Goal: Transaction & Acquisition: Book appointment/travel/reservation

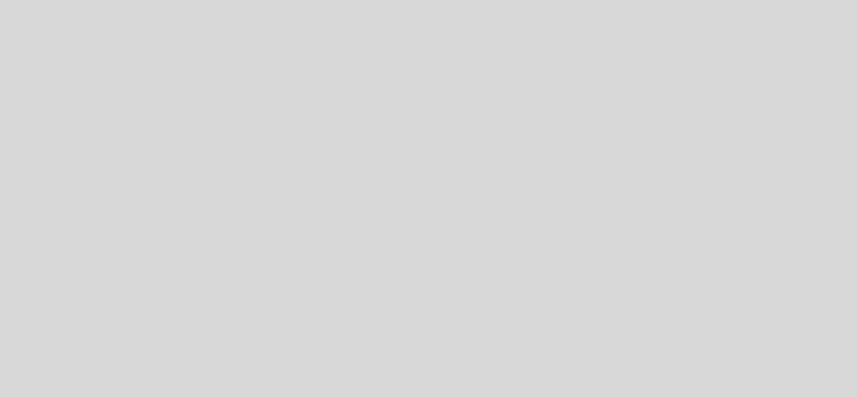
select select "pt"
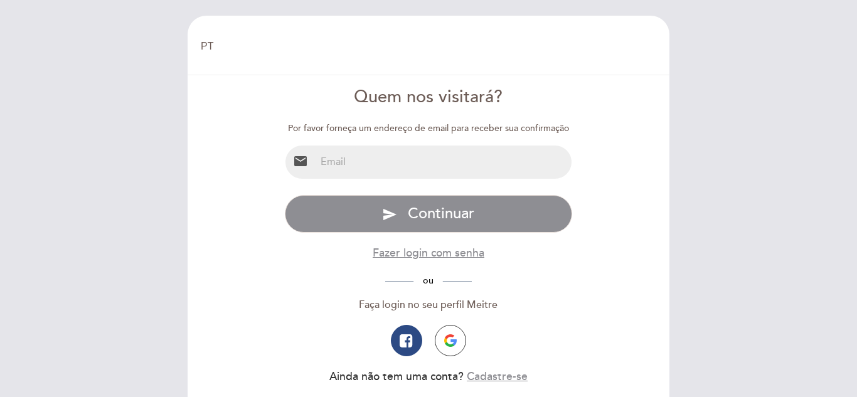
click at [417, 166] on input "email" at bounding box center [444, 162] width 257 height 33
type input "[EMAIL_ADDRESS][DOMAIN_NAME]"
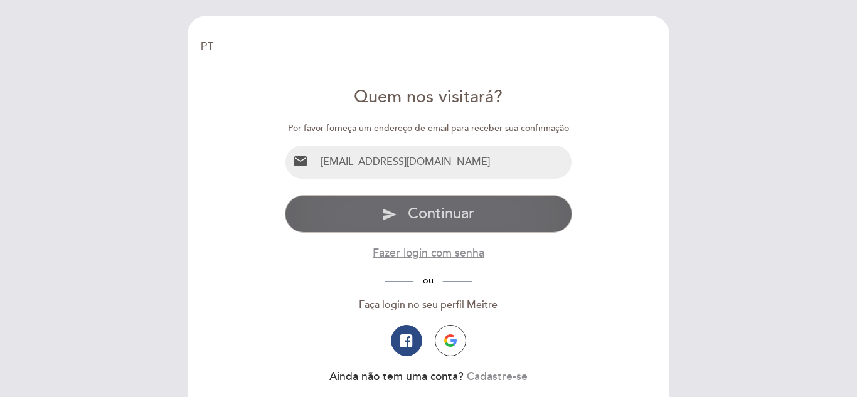
click at [417, 217] on span "Continuar" at bounding box center [441, 214] width 67 height 18
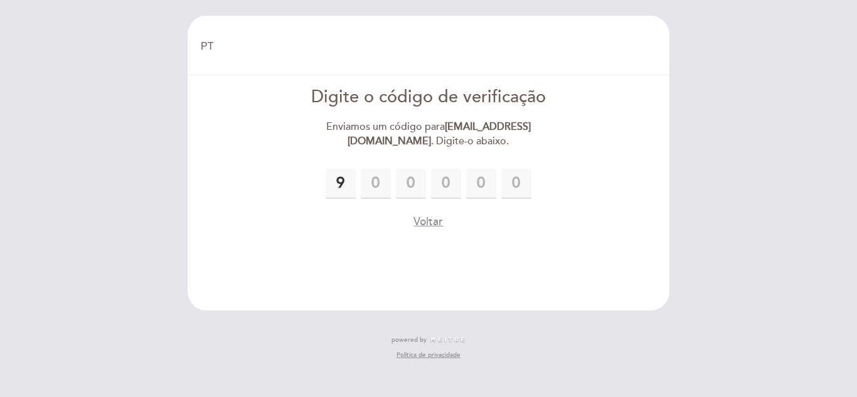
type input "9"
type input "4"
type input "8"
type input "7"
type input "4"
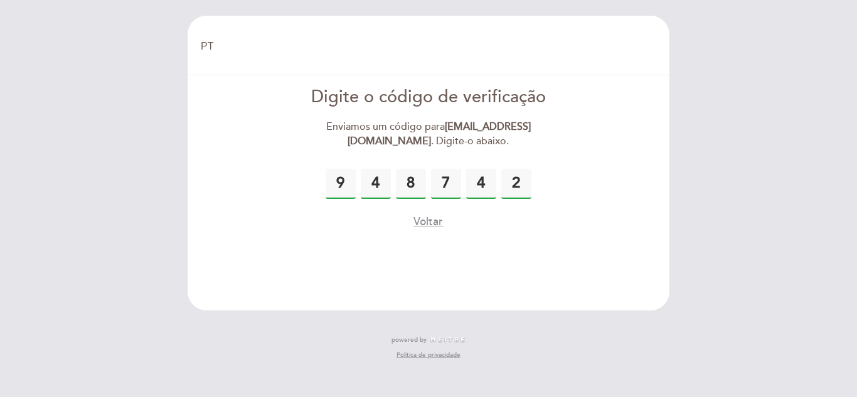
type input "2"
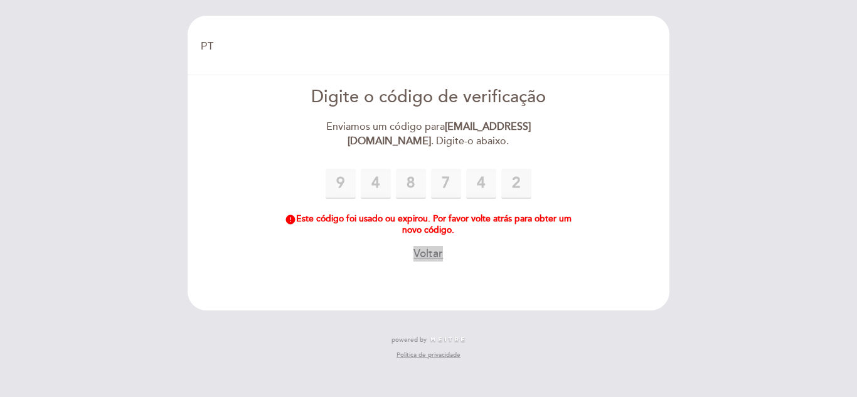
click at [424, 251] on button "Voltar" at bounding box center [428, 254] width 29 height 16
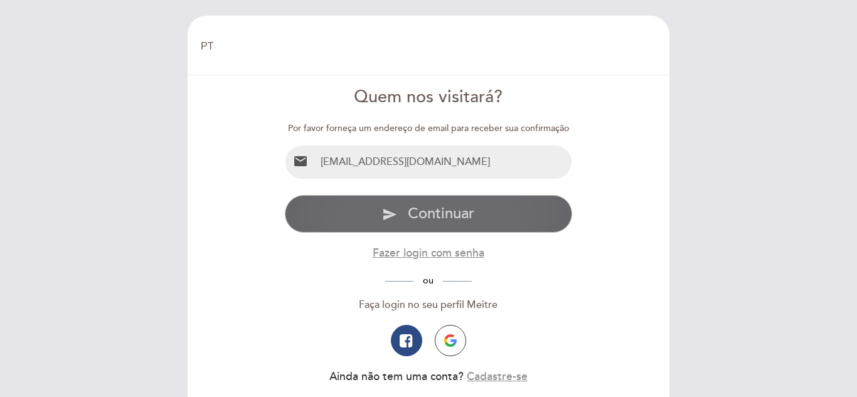
click at [370, 205] on button "send Continuar" at bounding box center [429, 214] width 288 height 38
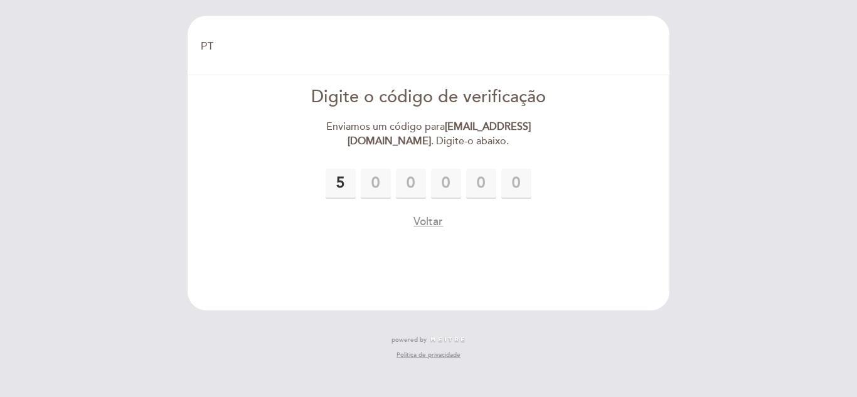
type input "5"
type input "0"
type input "1"
type input "9"
type input "6"
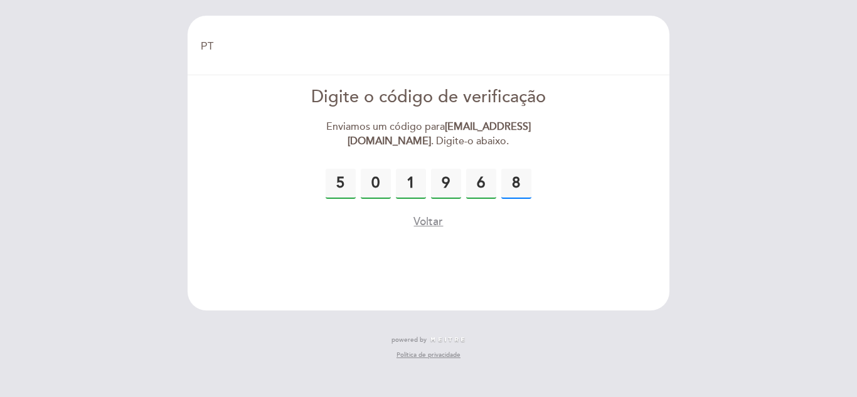
type input "8"
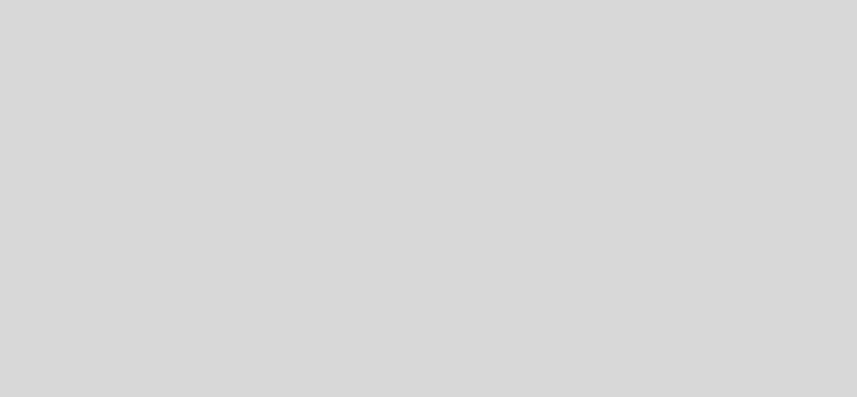
select select "pt"
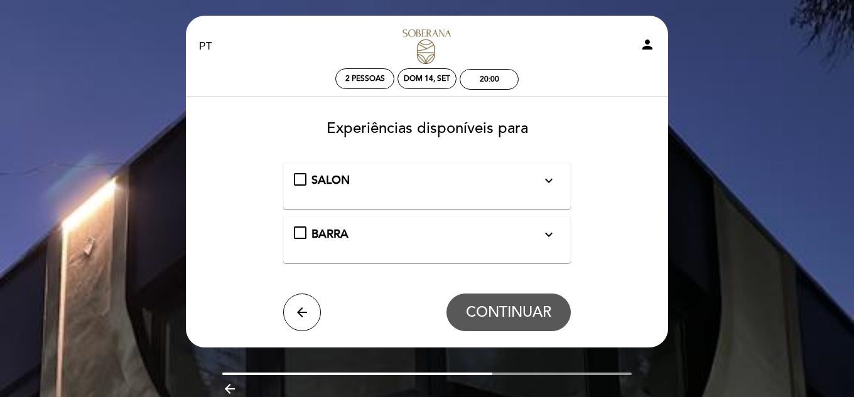
click at [308, 186] on div "SALON expand_more" at bounding box center [427, 181] width 267 height 16
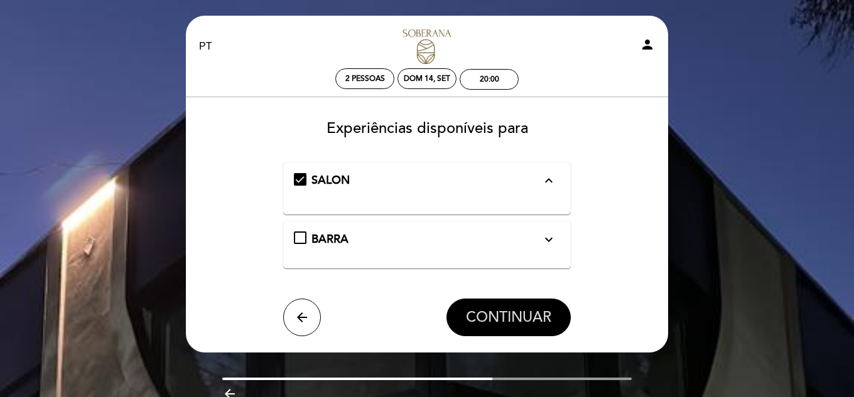
click at [493, 300] on button "CONTINUAR" at bounding box center [508, 318] width 124 height 38
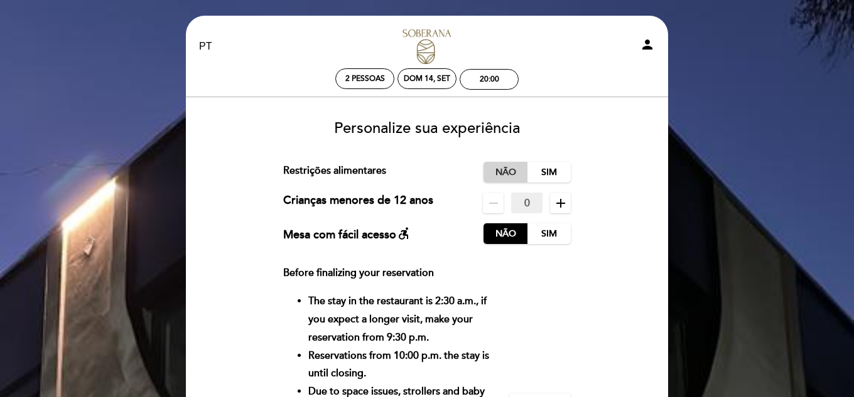
click at [520, 176] on label "Não" at bounding box center [505, 172] width 44 height 21
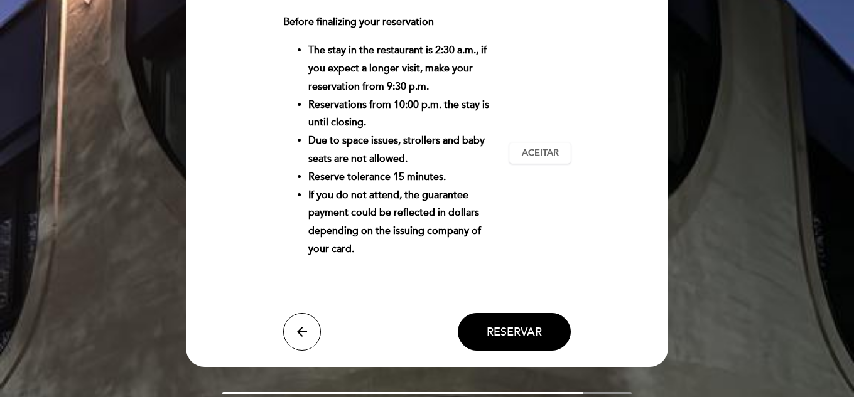
scroll to position [63, 0]
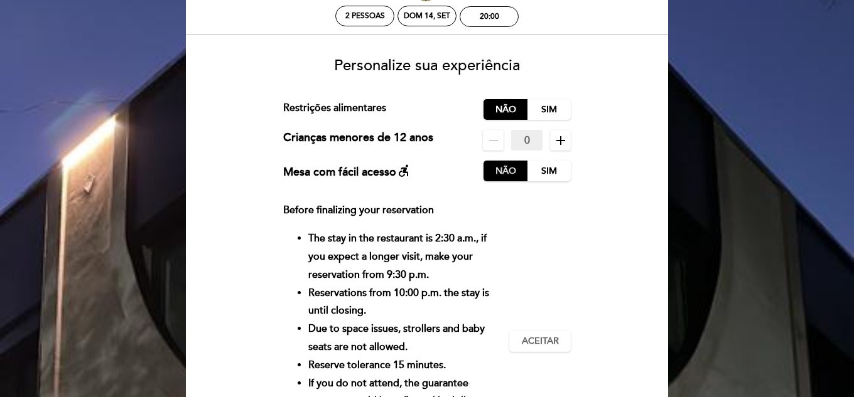
click at [515, 169] on label "Não" at bounding box center [505, 171] width 44 height 21
click at [495, 112] on label "Não" at bounding box center [505, 109] width 44 height 21
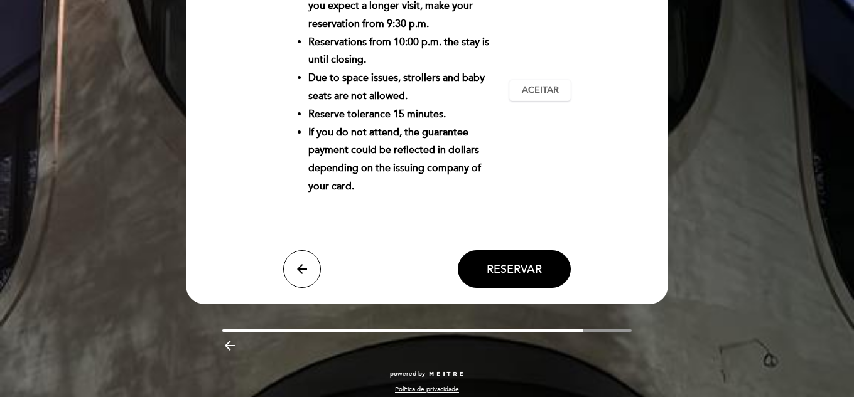
scroll to position [188, 0]
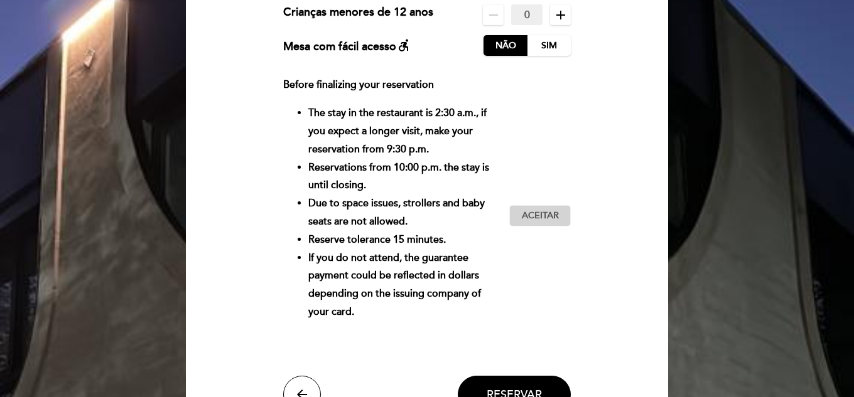
click at [526, 211] on span "Aceitar" at bounding box center [540, 216] width 37 height 13
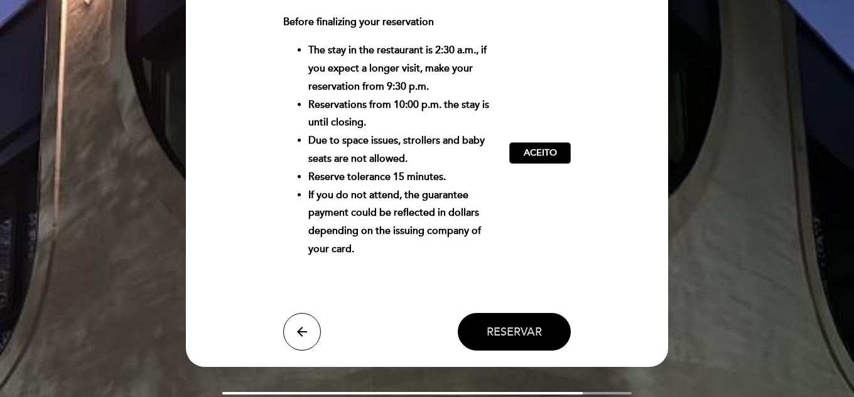
click at [518, 337] on span "Reservar" at bounding box center [513, 332] width 55 height 14
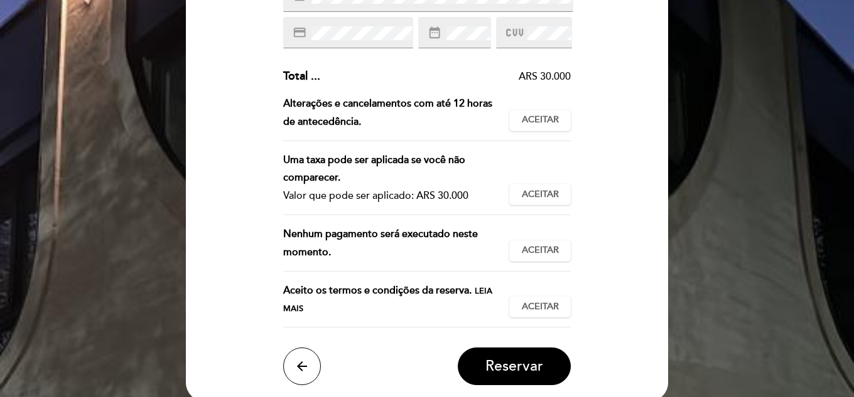
scroll to position [314, 0]
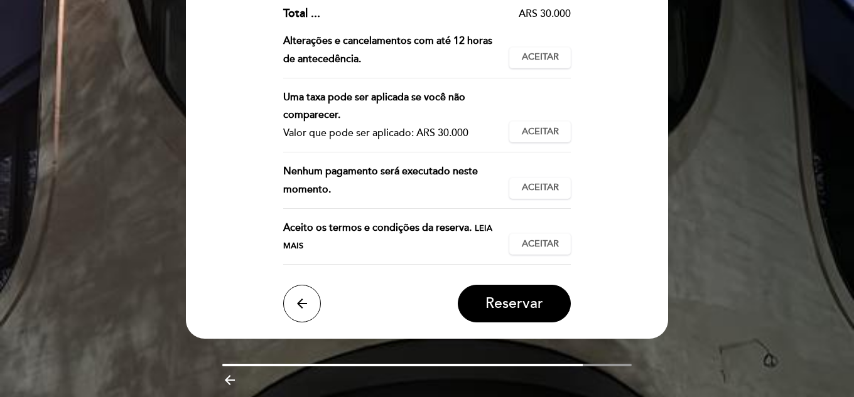
click at [508, 281] on div "Insira os detalhes da garantia Para confirmar esta reserva, por favor insira se…" at bounding box center [427, 60] width 464 height 526
click at [510, 292] on button "Reservar" at bounding box center [514, 304] width 113 height 38
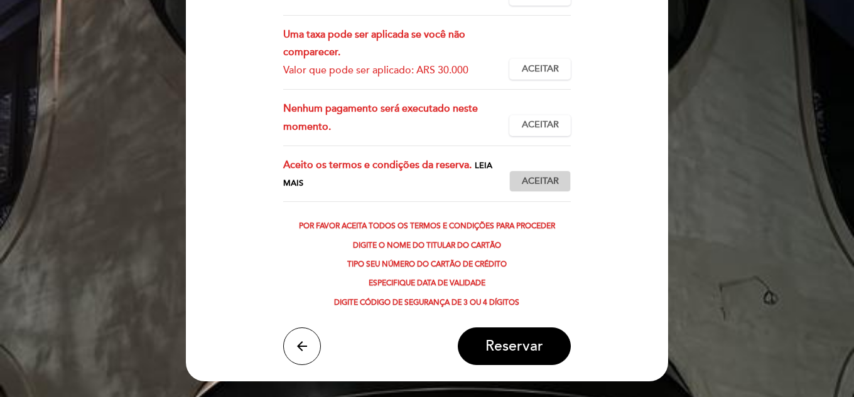
scroll to position [251, 0]
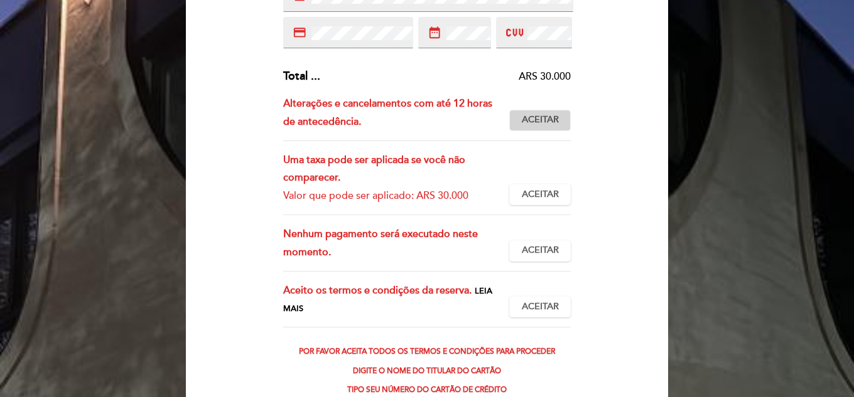
click at [544, 127] on button "Aceitar Aceito" at bounding box center [540, 120] width 62 height 21
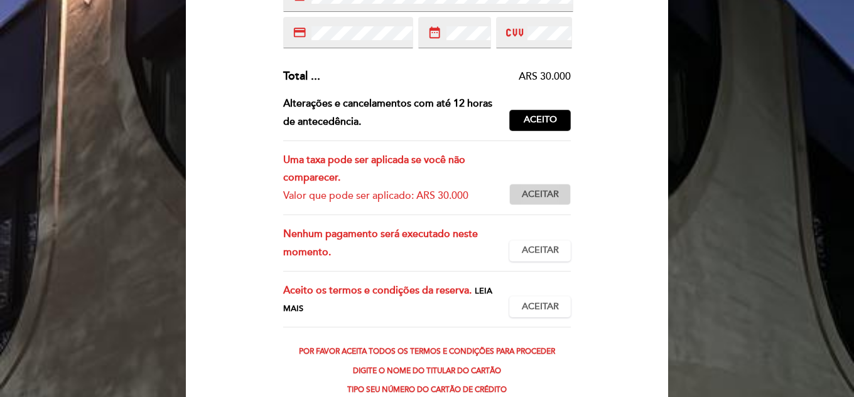
click at [561, 190] on button "Aceitar Aceito" at bounding box center [540, 194] width 62 height 21
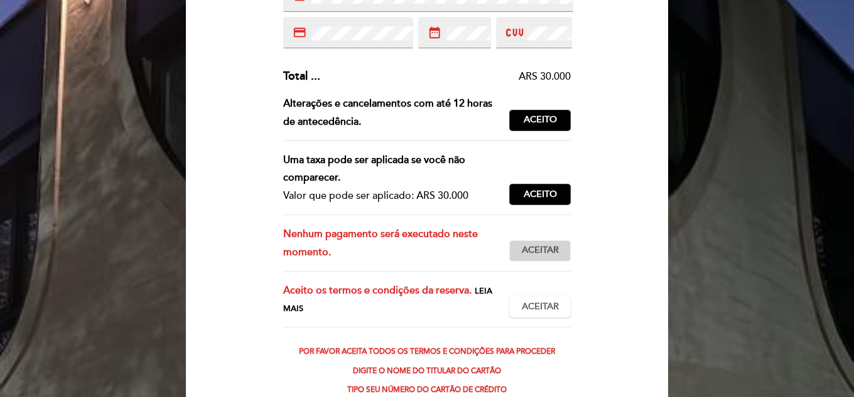
click at [561, 257] on button "Aceitar Aceito" at bounding box center [540, 250] width 62 height 21
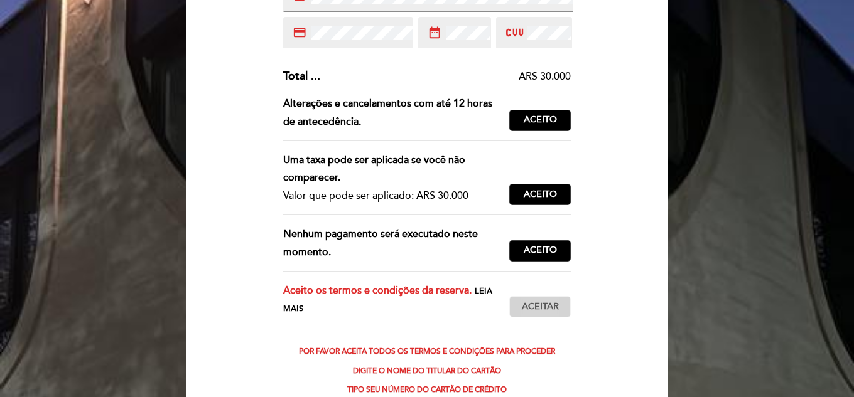
click at [539, 303] on span "Aceitar" at bounding box center [540, 307] width 37 height 13
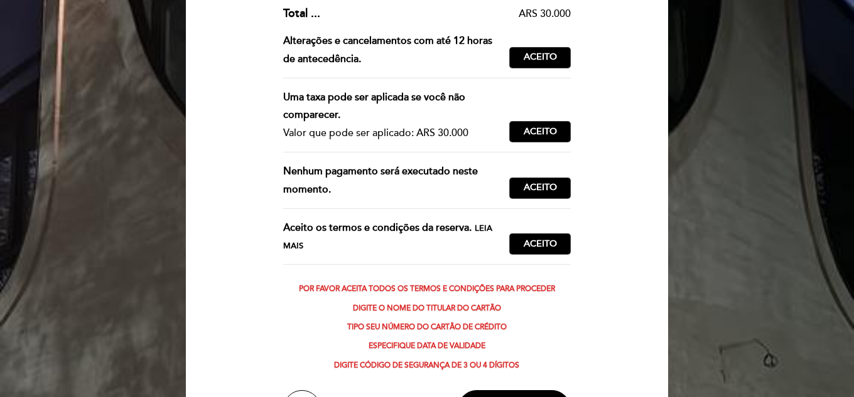
scroll to position [377, 0]
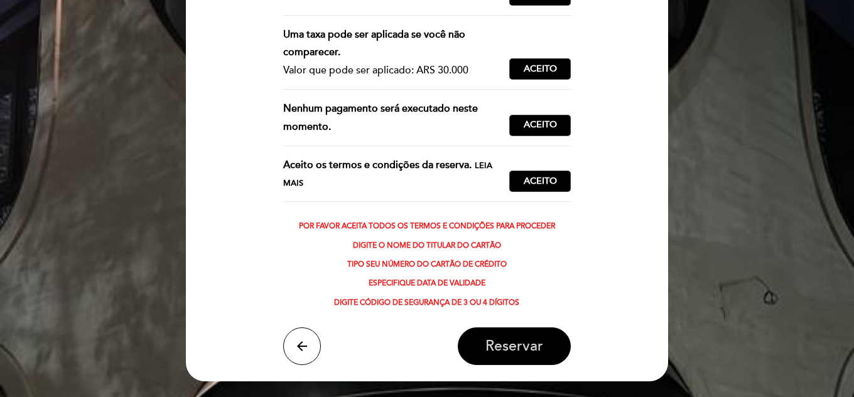
click at [532, 353] on span "Reservar" at bounding box center [514, 347] width 58 height 18
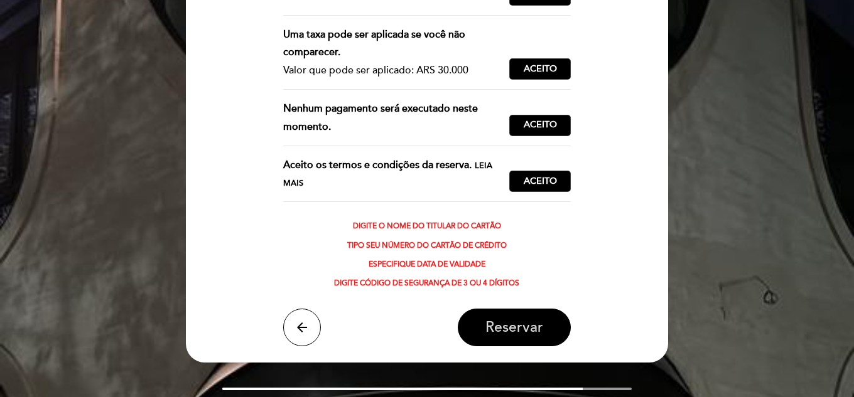
click at [503, 324] on span "Reservar" at bounding box center [514, 328] width 58 height 18
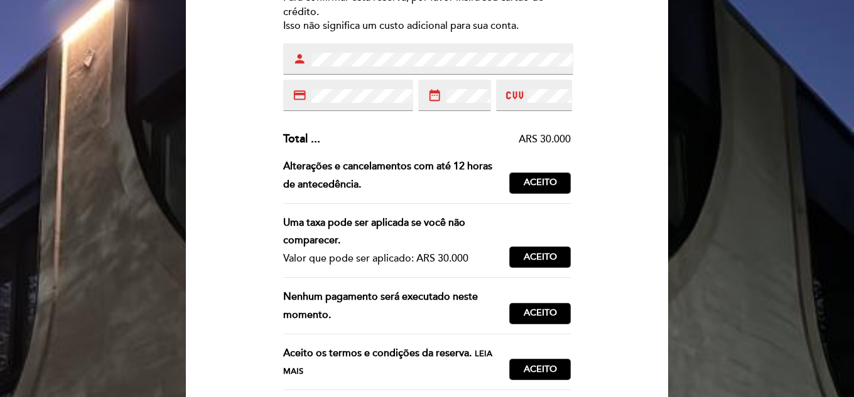
scroll to position [126, 0]
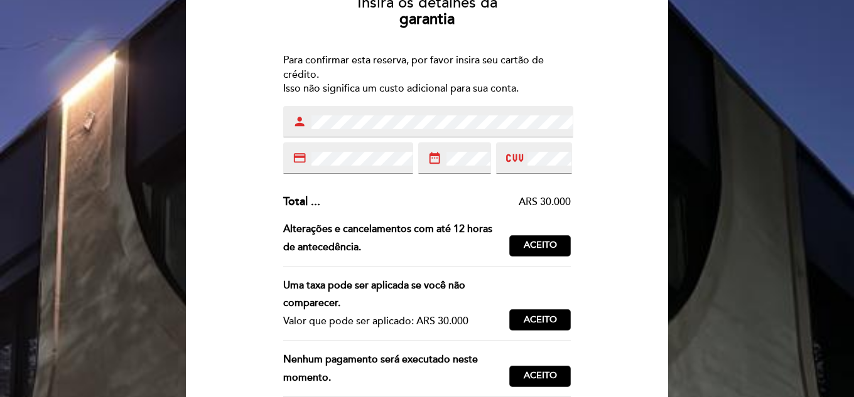
click at [522, 245] on button "Aceitar Aceito" at bounding box center [540, 245] width 62 height 21
click at [531, 318] on span "Aceito" at bounding box center [539, 320] width 33 height 13
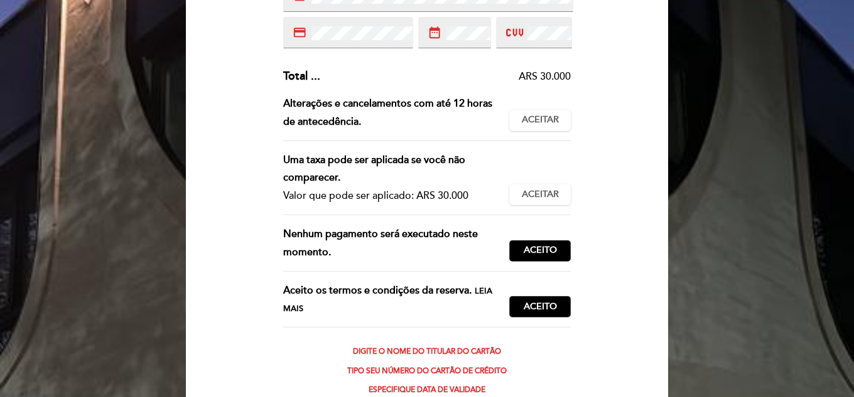
click at [539, 251] on span "Aceito" at bounding box center [539, 250] width 33 height 13
click at [534, 311] on span "Aceito" at bounding box center [539, 307] width 33 height 13
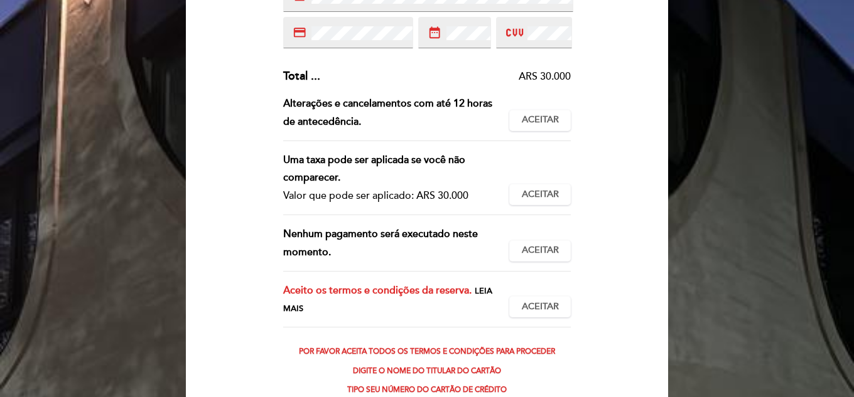
scroll to position [377, 0]
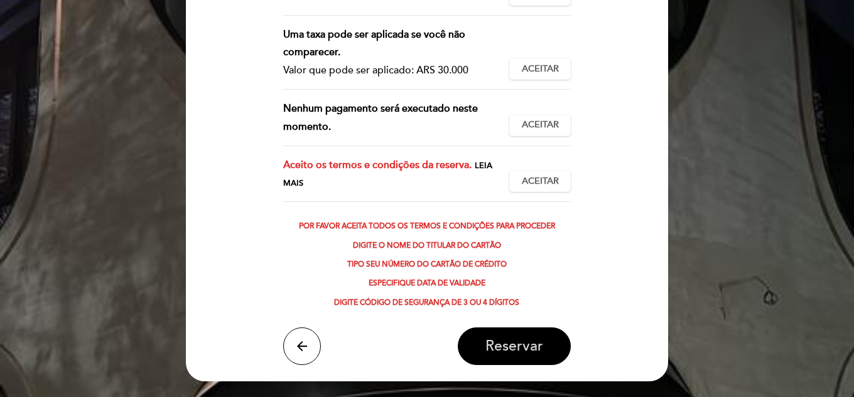
click at [528, 353] on span "Reservar" at bounding box center [514, 347] width 58 height 18
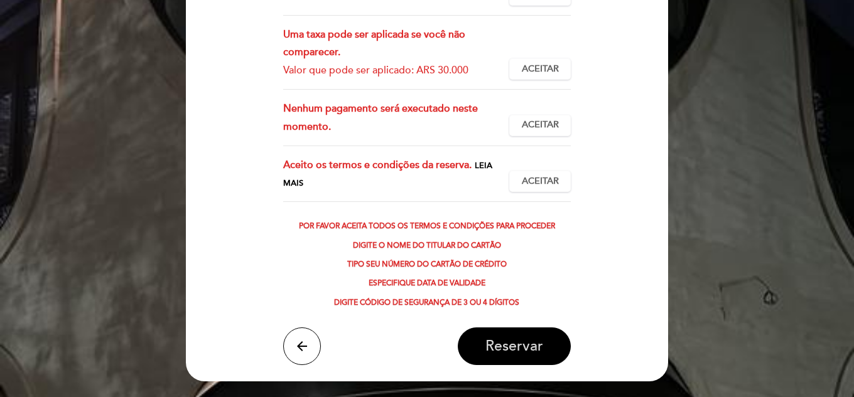
click at [528, 348] on span "Reservar" at bounding box center [514, 347] width 58 height 18
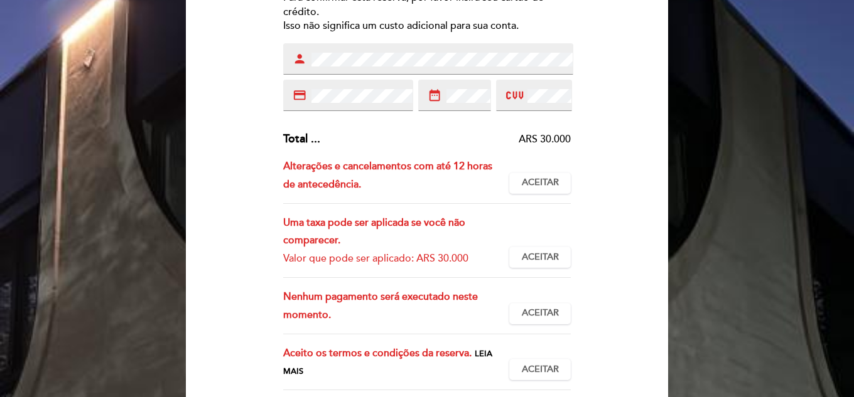
scroll to position [63, 0]
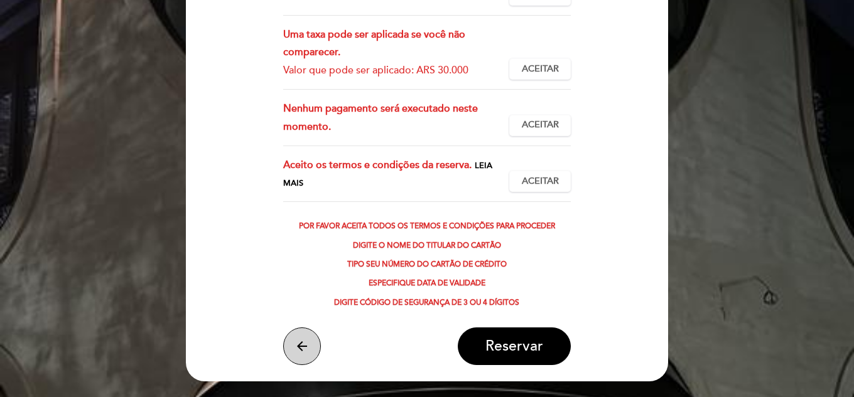
click at [288, 348] on button "arrow_back" at bounding box center [302, 347] width 38 height 38
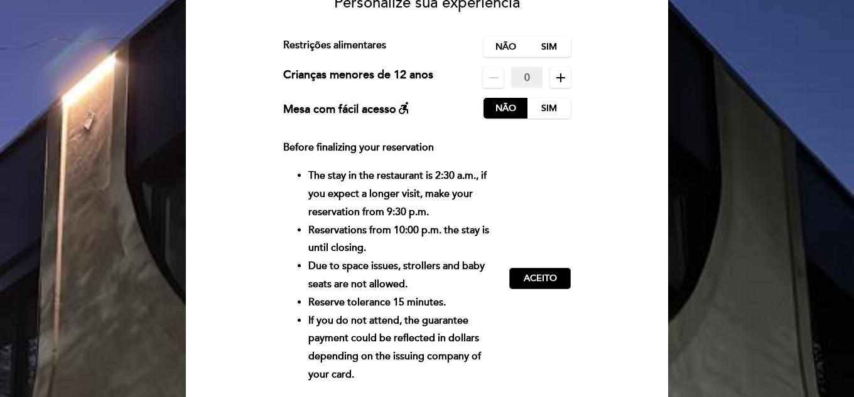
scroll to position [323, 0]
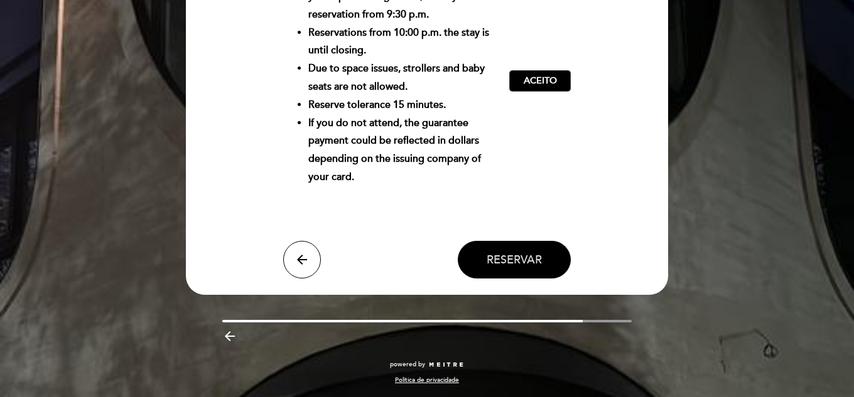
click at [510, 259] on span "Reservar" at bounding box center [513, 260] width 55 height 14
